Goal: Communication & Community: Answer question/provide support

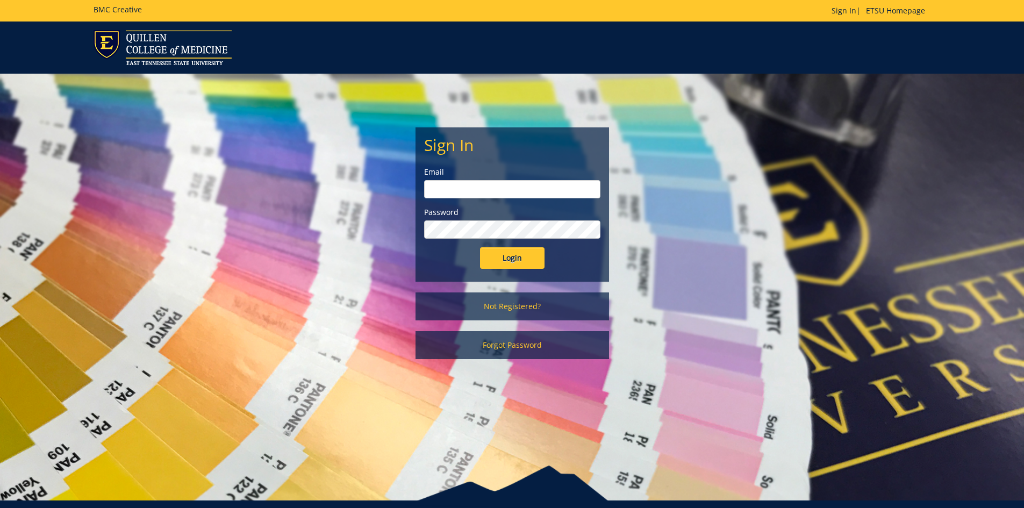
type input "[EMAIL_ADDRESS][DOMAIN_NAME]"
click at [539, 256] on input "Login" at bounding box center [512, 258] width 65 height 22
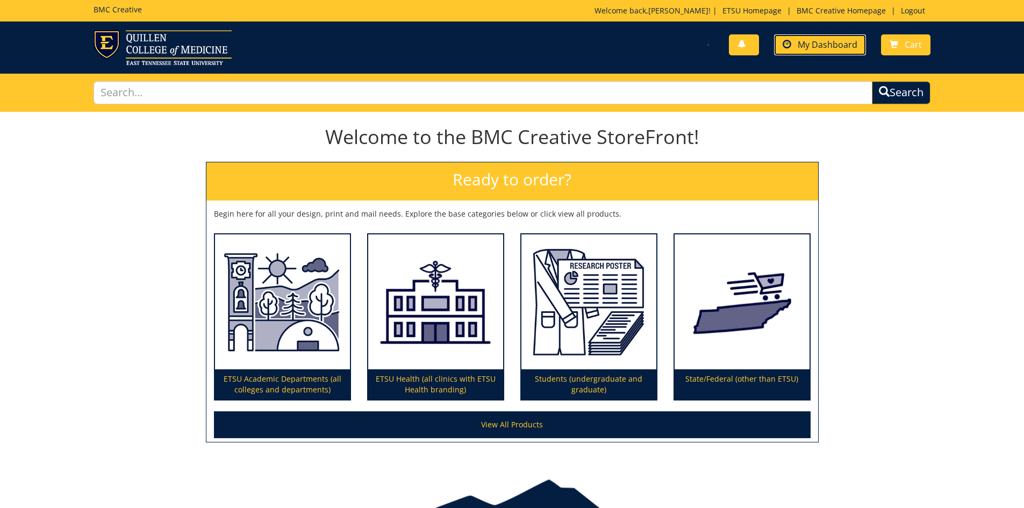
click at [802, 42] on span "My Dashboard" at bounding box center [828, 45] width 60 height 12
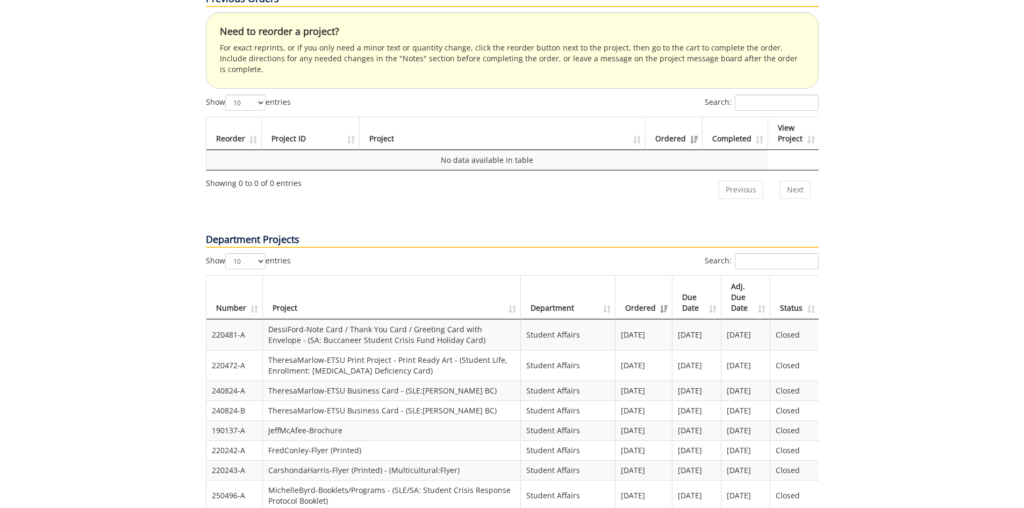
scroll to position [484, 0]
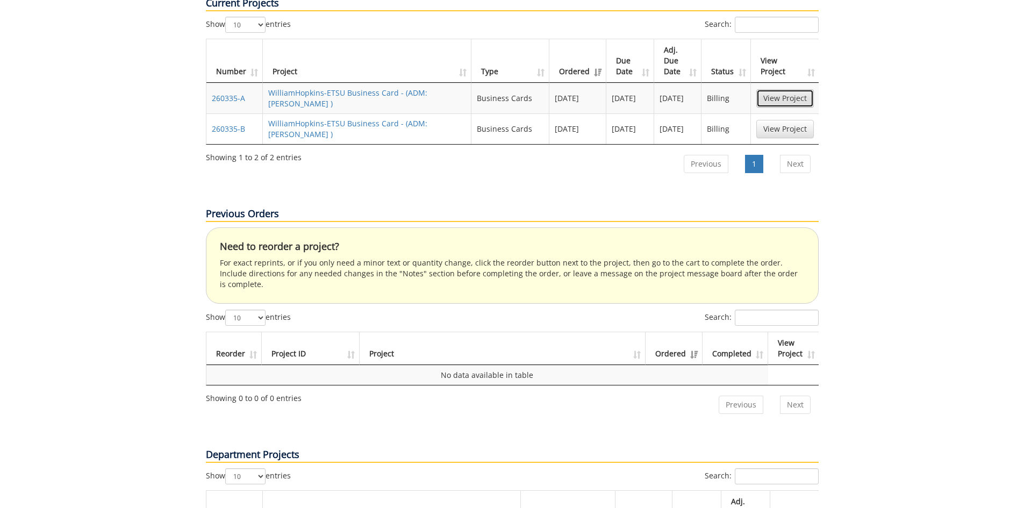
click at [783, 89] on link "View Project" at bounding box center [786, 98] width 58 height 18
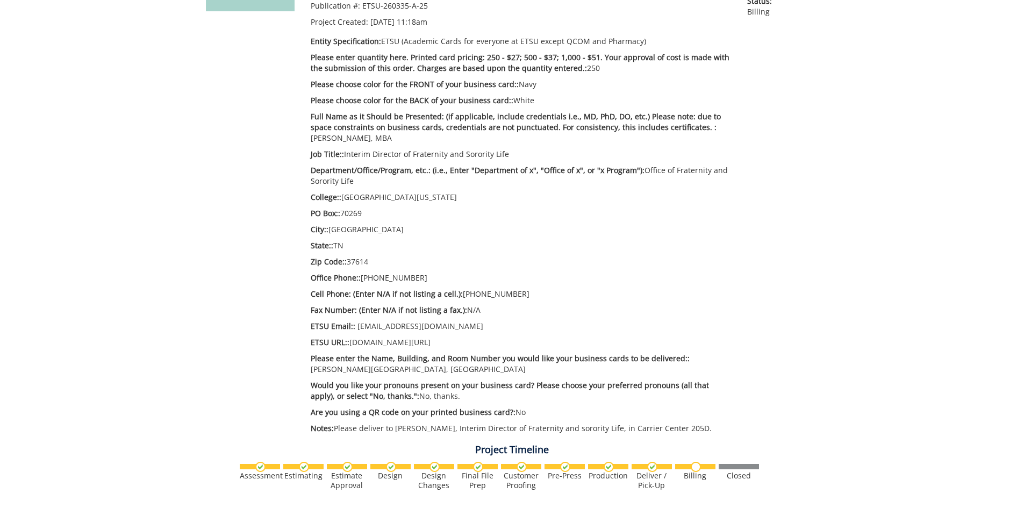
scroll to position [538, 0]
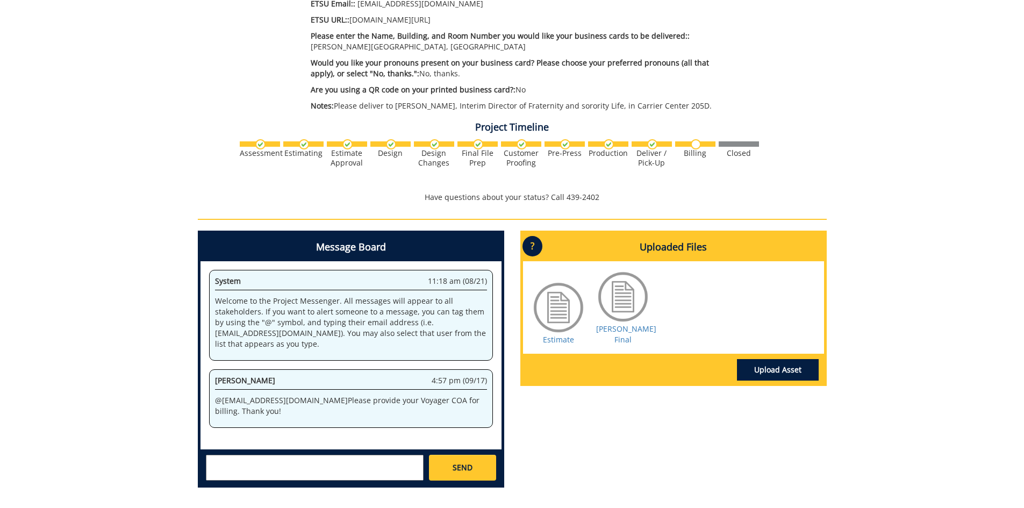
click at [382, 480] on textarea at bounding box center [315, 468] width 218 height 26
click at [347, 461] on textarea at bounding box center [315, 468] width 218 height 26
paste textarea "10-26190-200100-120-50917-400-999-999-999"
click at [305, 460] on textarea "10-26190-200100-120-50917-400-999-999-999" at bounding box center [315, 468] width 218 height 26
click at [286, 465] on textarea "10-26190-200100-120--400-999-999-999" at bounding box center [315, 468] width 218 height 26
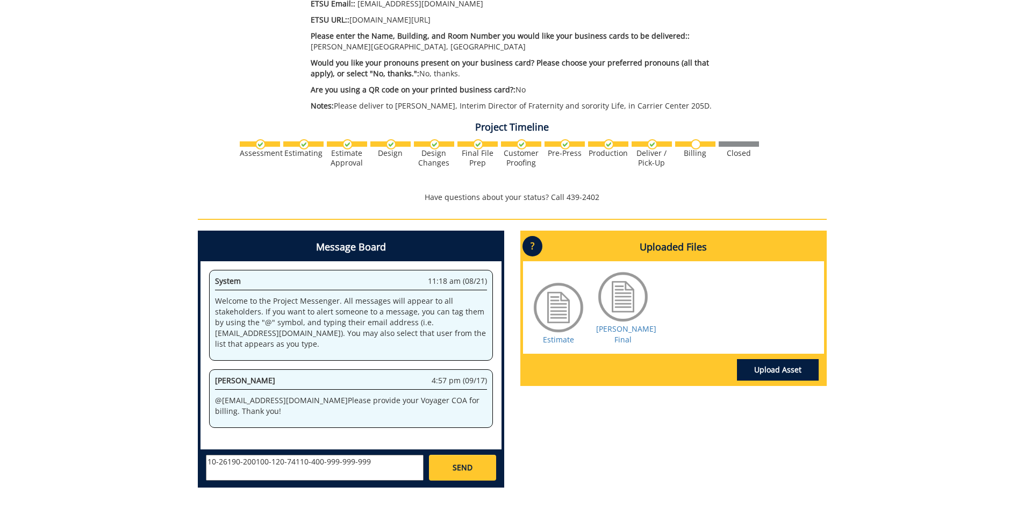
click at [388, 461] on textarea "10-26190-200100-120-74110-400-999-999-999" at bounding box center [315, 468] width 218 height 26
drag, startPoint x: 403, startPoint y: 474, endPoint x: 188, endPoint y: 451, distance: 216.3
click at [188, 451] on div "260335-A WilliamHopkins-ETSU Business Card [ADM: [PERSON_NAME]] Estimate Approv…" at bounding box center [512, 35] width 1024 height 923
type textarea "10-26190-200100-120-74110-400-999-999-999. I believe this is correct. Do not ho…"
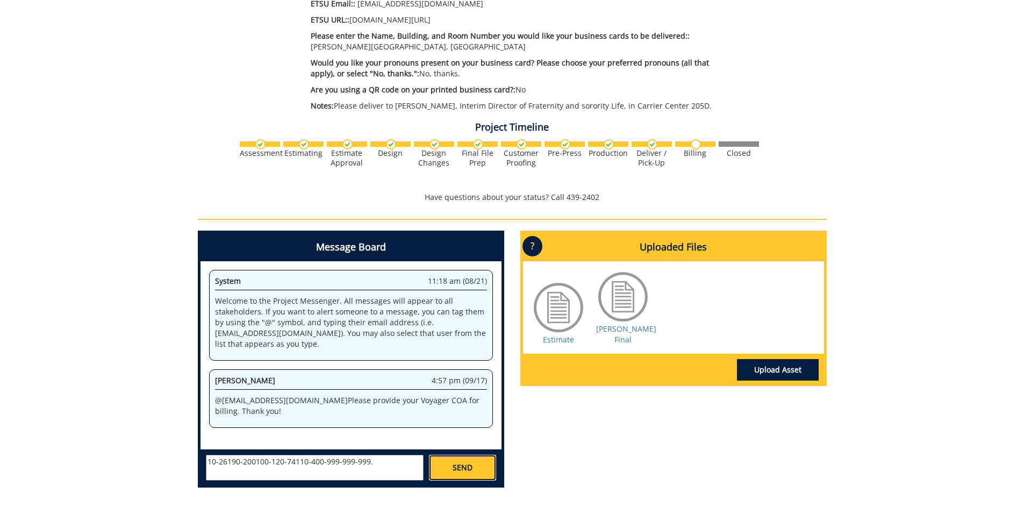
click at [485, 461] on link "SEND" at bounding box center [462, 468] width 67 height 26
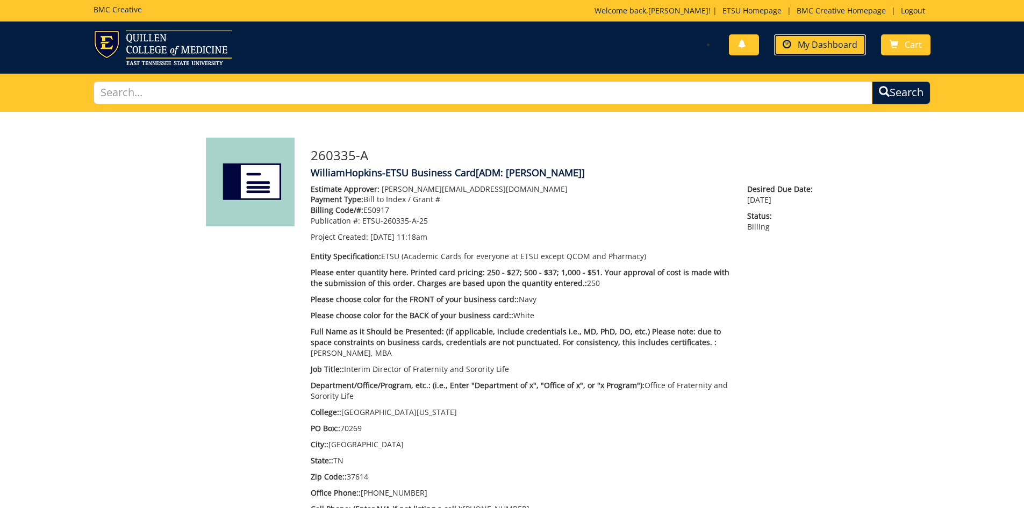
click at [809, 36] on link "My Dashboard" at bounding box center [820, 44] width 92 height 21
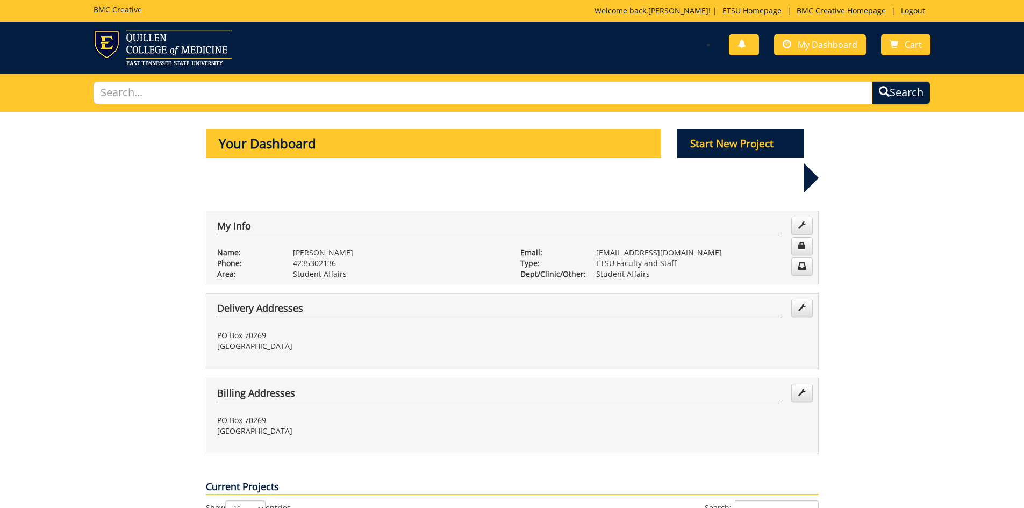
scroll to position [323, 0]
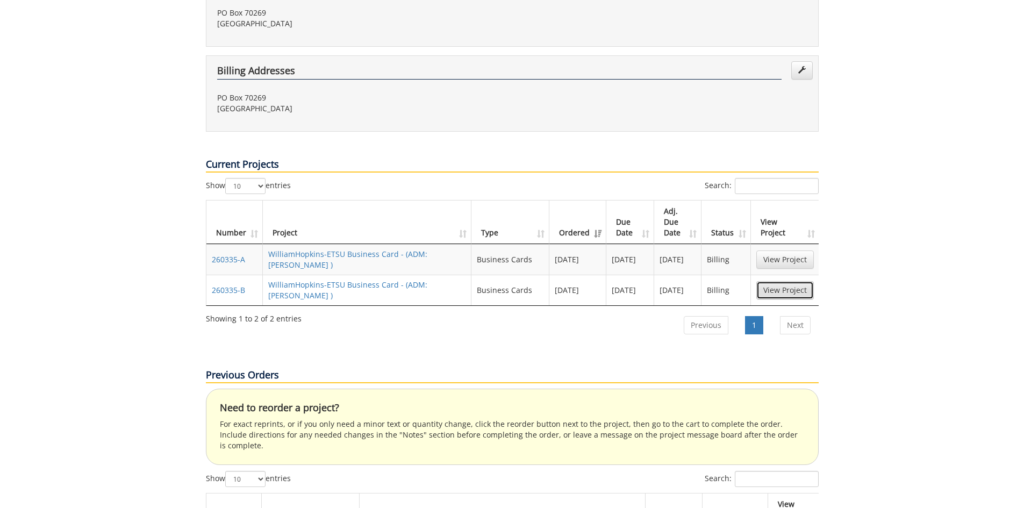
click at [772, 281] on link "View Project" at bounding box center [786, 290] width 58 height 18
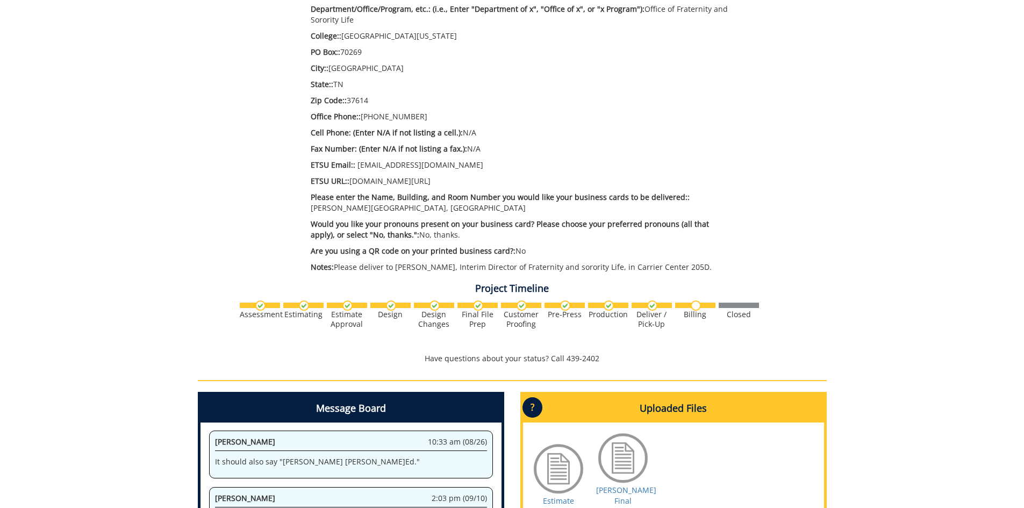
scroll to position [592, 0]
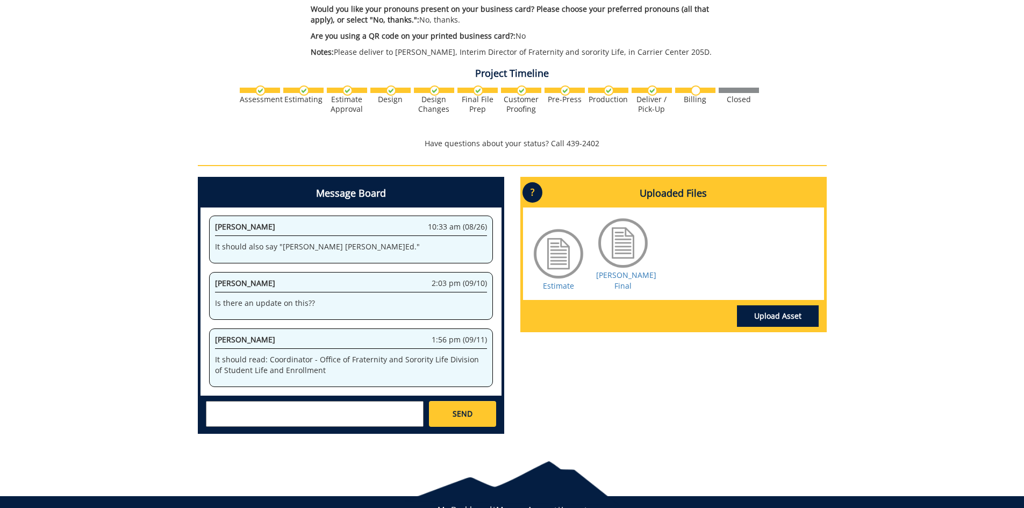
click at [317, 410] on textarea at bounding box center [315, 414] width 218 height 26
paste textarea "10-26190-200100-120-74110-400-999-999-999. I believe this is correct. Do not ho…"
type textarea "10-26190-200100-120-74110-400-999-999-999. I believe this is correct. Do not ho…"
click at [440, 417] on link "SEND" at bounding box center [462, 414] width 67 height 26
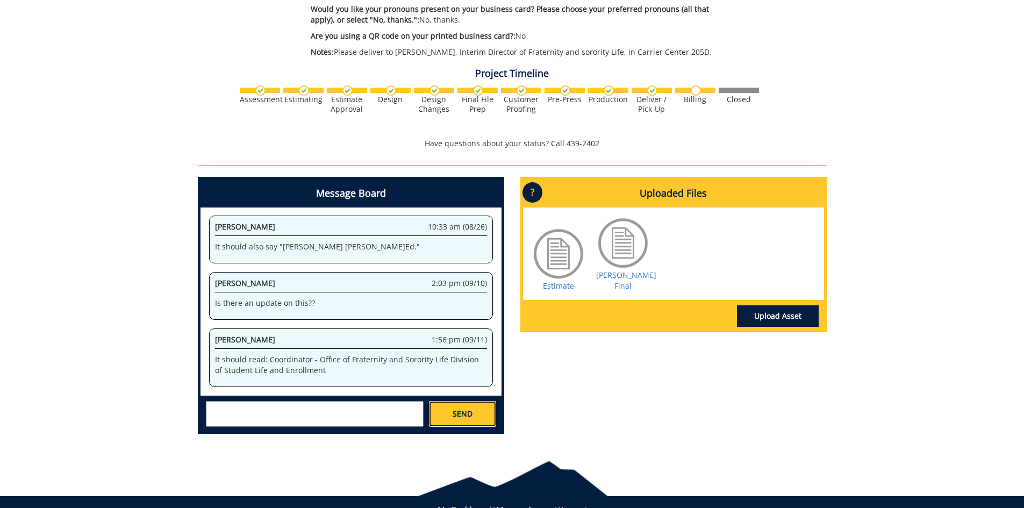
scroll to position [0, 0]
